Goal: Task Accomplishment & Management: Use online tool/utility

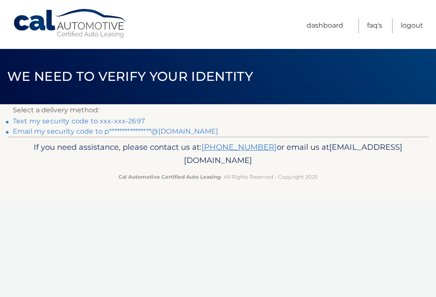
click at [116, 122] on link "Text my security code to xxx-xxx-2697" at bounding box center [79, 121] width 132 height 8
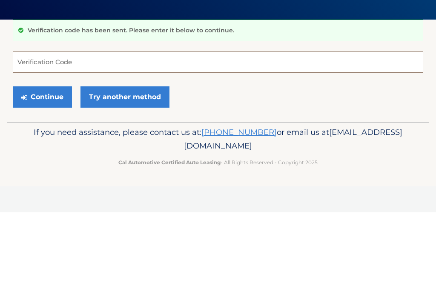
click at [89, 136] on input "Verification Code" at bounding box center [218, 146] width 411 height 21
type input "368316"
click at [46, 171] on button "Continue" at bounding box center [42, 181] width 59 height 21
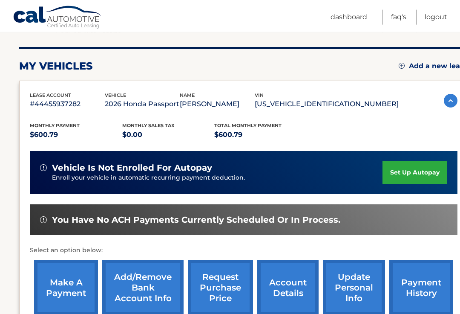
scroll to position [103, 0]
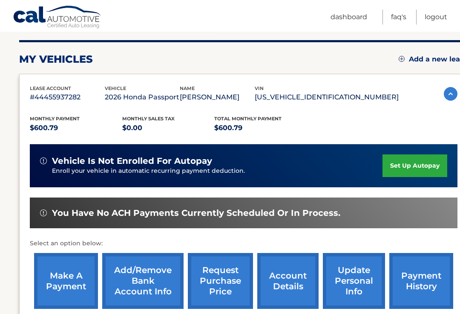
click at [63, 278] on link "make a payment" at bounding box center [66, 281] width 64 height 56
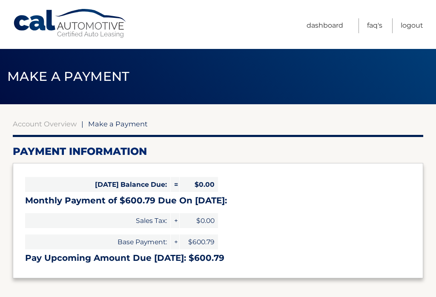
select select "ZWI1MGE3ODgtY2VmYS00ZWYzLWFjYmYtNGYzMjMxZjQ0MDUw"
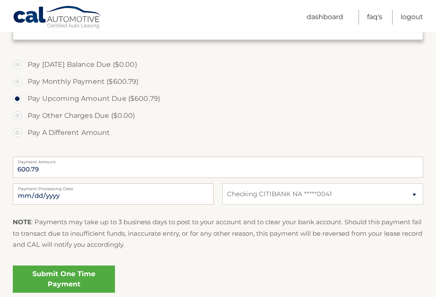
scroll to position [245, 0]
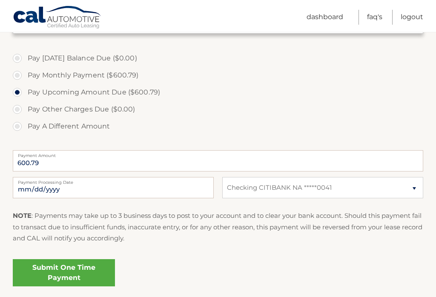
click at [72, 272] on link "Submit One Time Payment" at bounding box center [64, 273] width 102 height 27
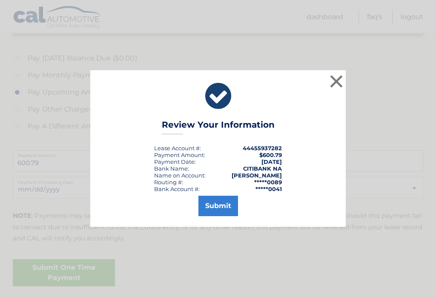
click at [220, 214] on button "Submit" at bounding box center [219, 206] width 40 height 20
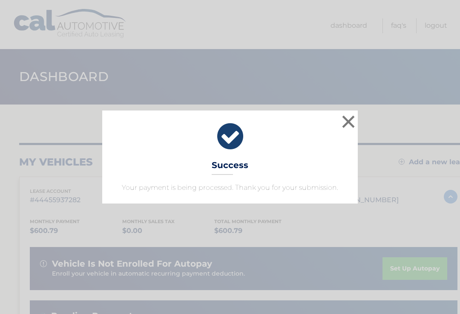
scroll to position [2, 0]
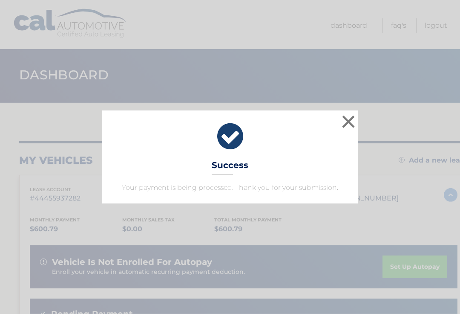
click at [348, 120] on button "×" at bounding box center [348, 121] width 17 height 17
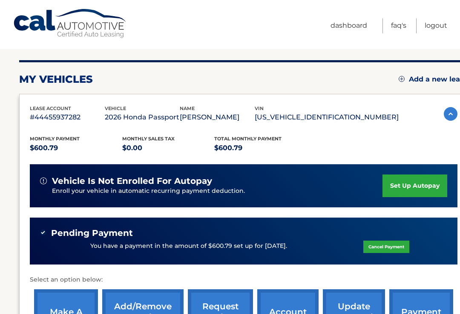
scroll to position [95, 0]
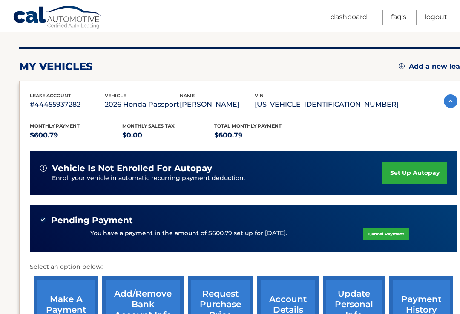
click at [438, 20] on link "Logout" at bounding box center [436, 17] width 23 height 15
